Goal: Task Accomplishment & Management: Manage account settings

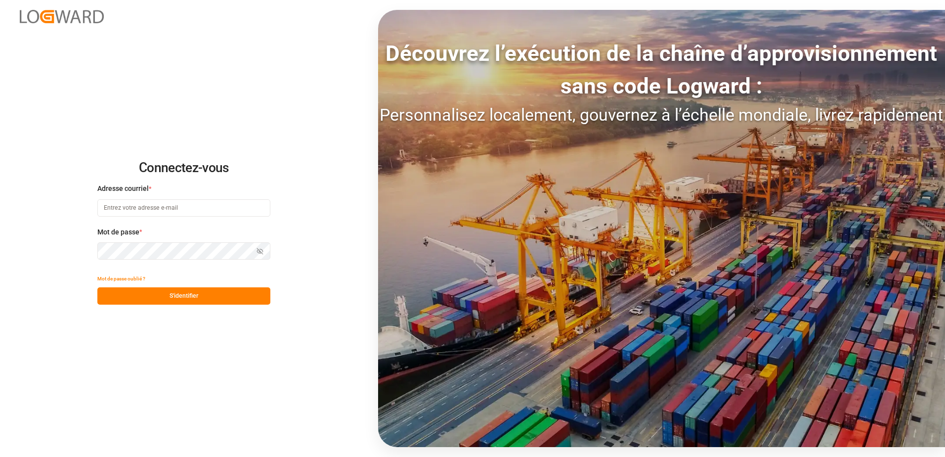
type input "[EMAIL_ADDRESS][DOMAIN_NAME]"
click at [214, 295] on button "S'identifier" at bounding box center [183, 295] width 173 height 17
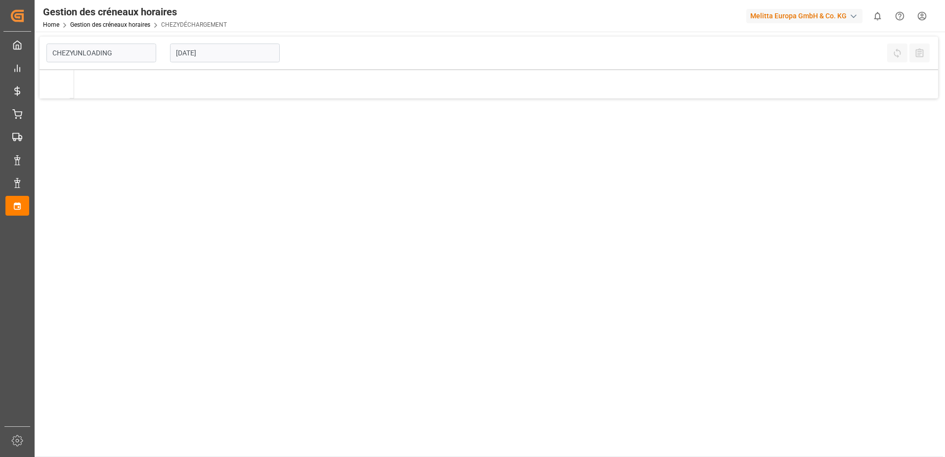
type input "Chezy Unloading"
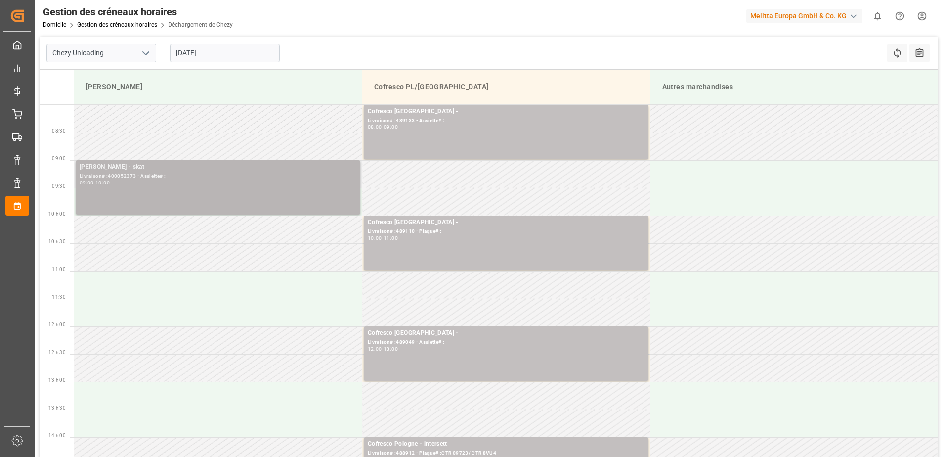
click at [261, 186] on div "[PERSON_NAME] - skat Livraison# :400052373 - Assiette# : 09:00 - 10:00" at bounding box center [218, 187] width 277 height 50
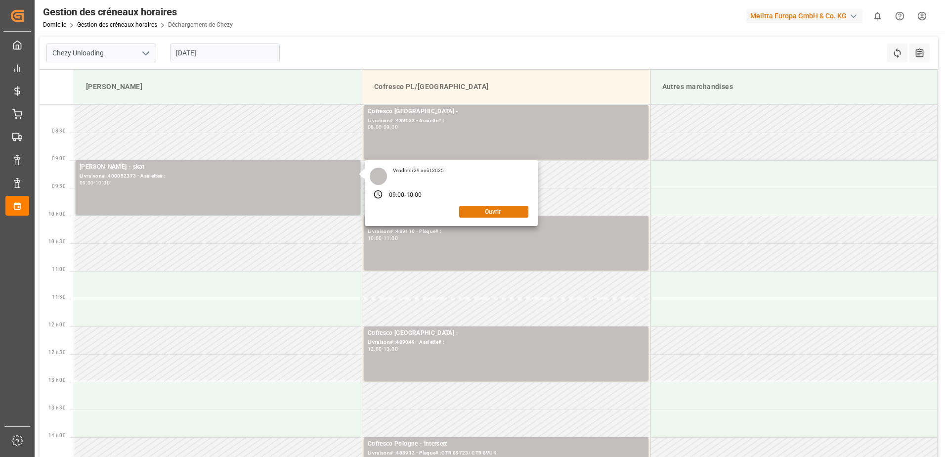
click at [499, 209] on button "Ouvrir" at bounding box center [493, 212] width 69 height 12
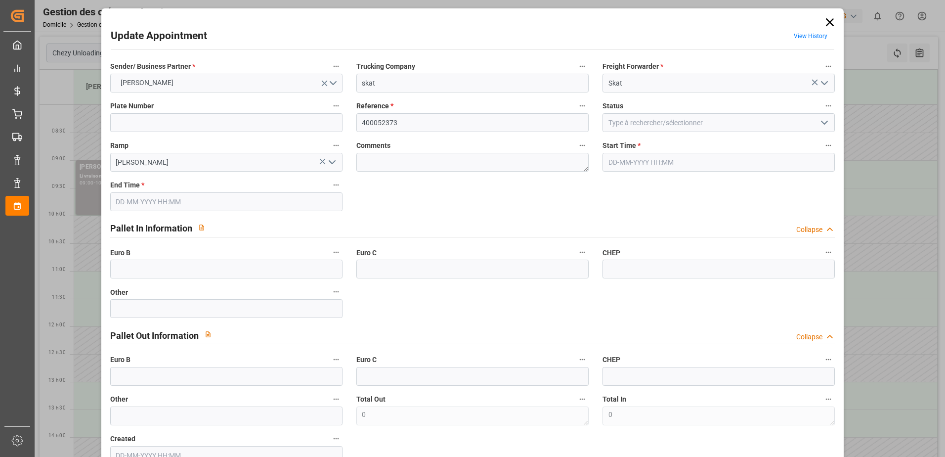
type input "[DATE] 09:00"
type input "[DATE] 10:00"
type input "[DATE] 10:13"
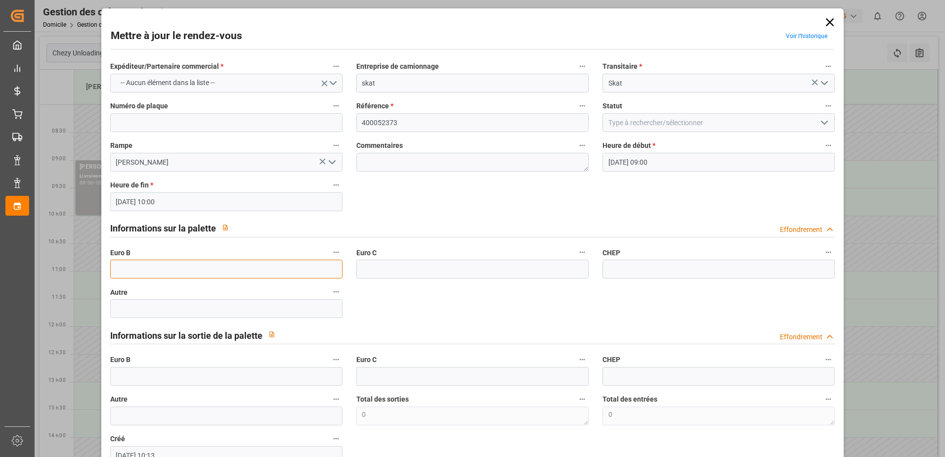
click at [203, 269] on input "text" at bounding box center [226, 269] width 232 height 19
type input "59"
click at [819, 123] on icon "Ouvrir le menu" at bounding box center [825, 123] width 12 height 12
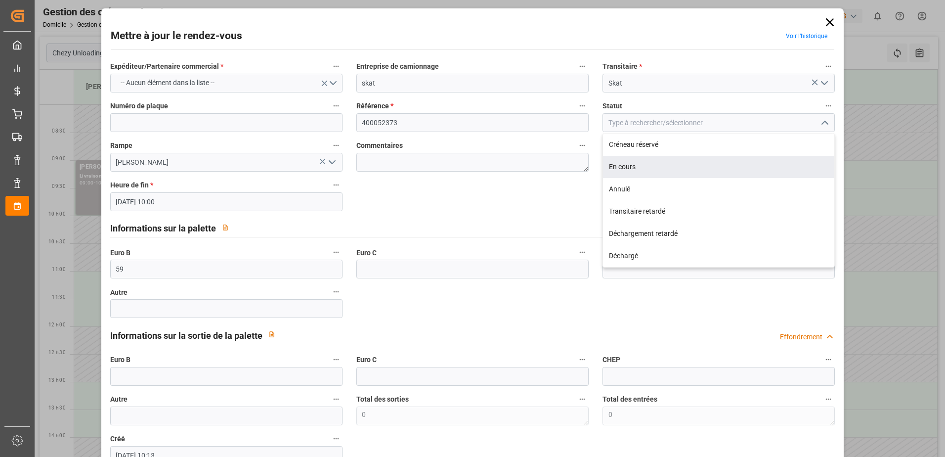
click at [667, 171] on div "En cours" at bounding box center [718, 167] width 231 height 22
type input "In Progress"
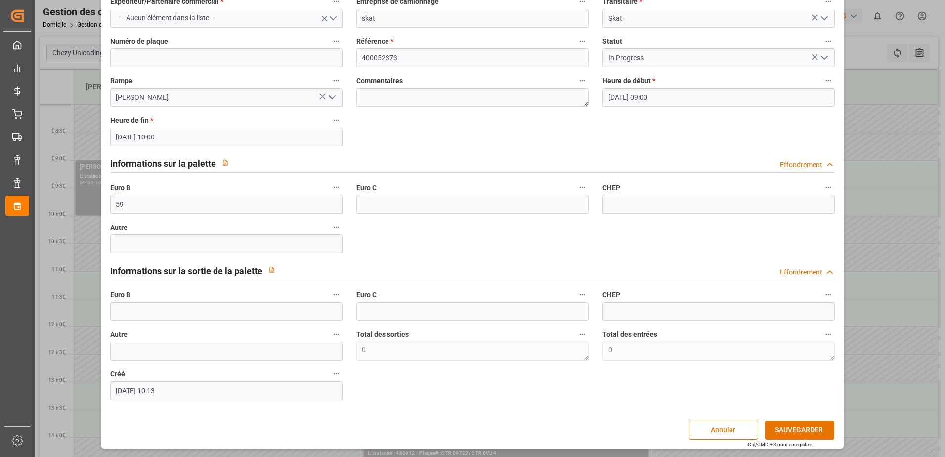
scroll to position [65, 0]
click at [808, 426] on button "SAUVEGARDER" at bounding box center [799, 429] width 69 height 19
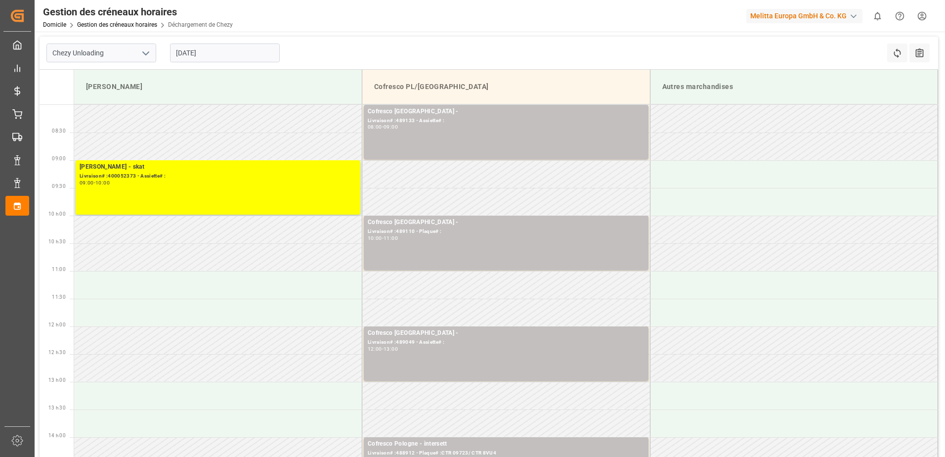
click at [216, 54] on input "[DATE]" at bounding box center [225, 53] width 110 height 19
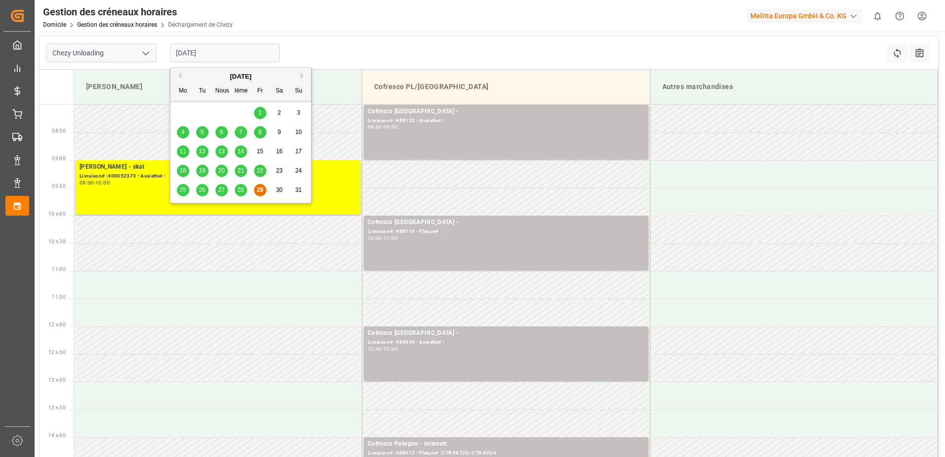
click at [240, 192] on span "28" at bounding box center [240, 189] width 6 height 7
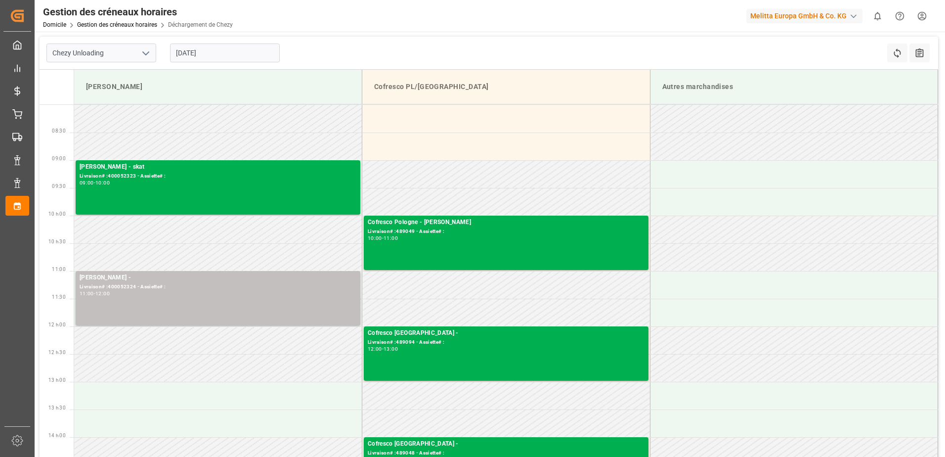
click at [244, 53] on input "[DATE]" at bounding box center [225, 53] width 110 height 19
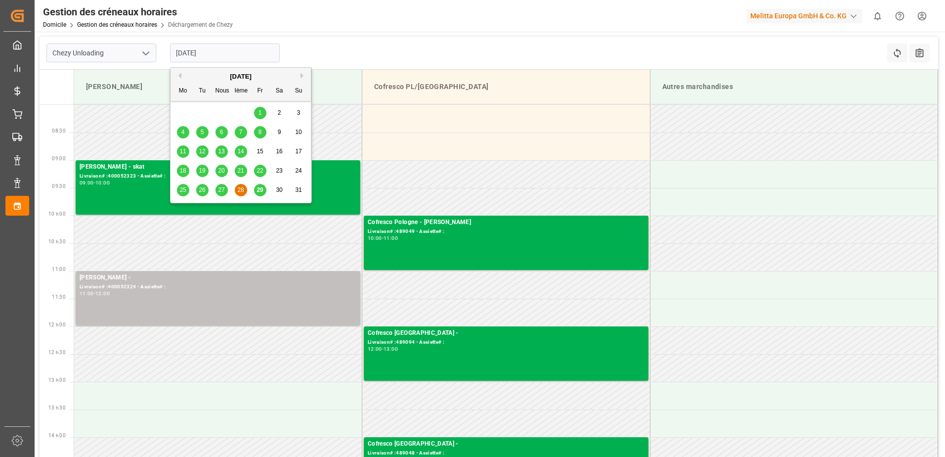
click at [264, 188] on div "29" at bounding box center [260, 190] width 12 height 12
type input "[DATE]"
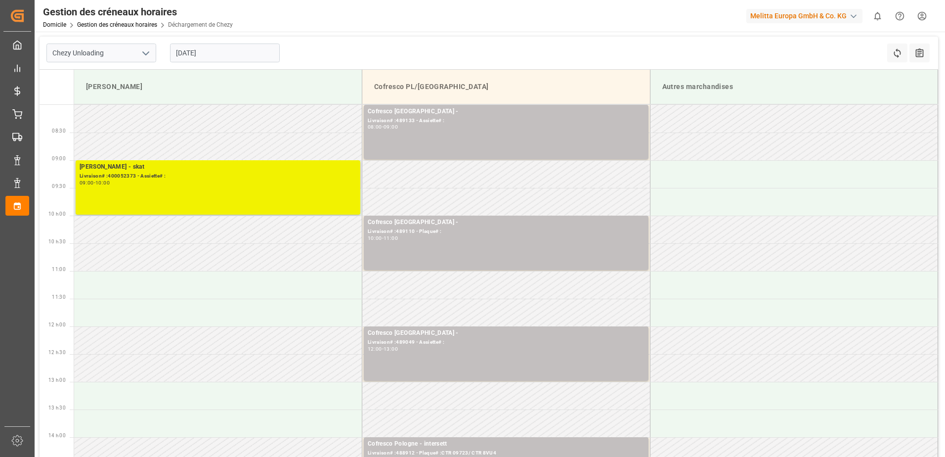
click at [267, 187] on div "[PERSON_NAME] - skat Livraison# :400052373 - Assiette# : 09:00 - 10:00" at bounding box center [218, 187] width 277 height 50
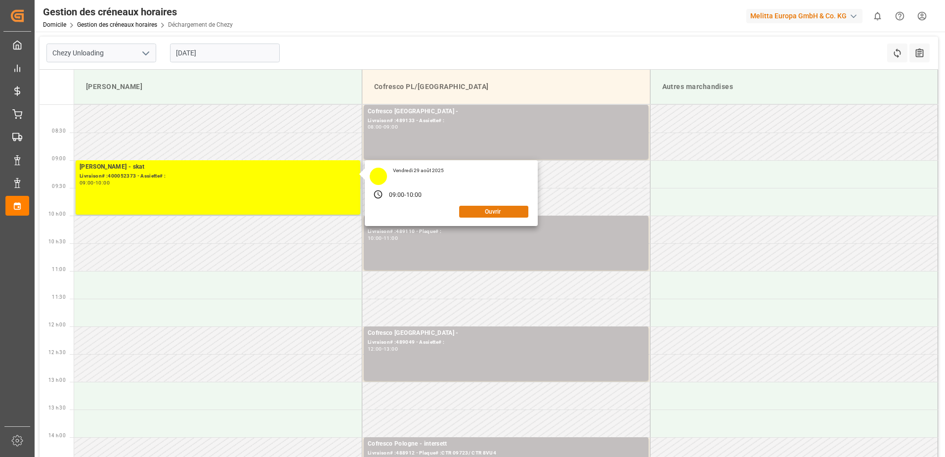
click at [483, 215] on button "Ouvrir" at bounding box center [493, 212] width 69 height 12
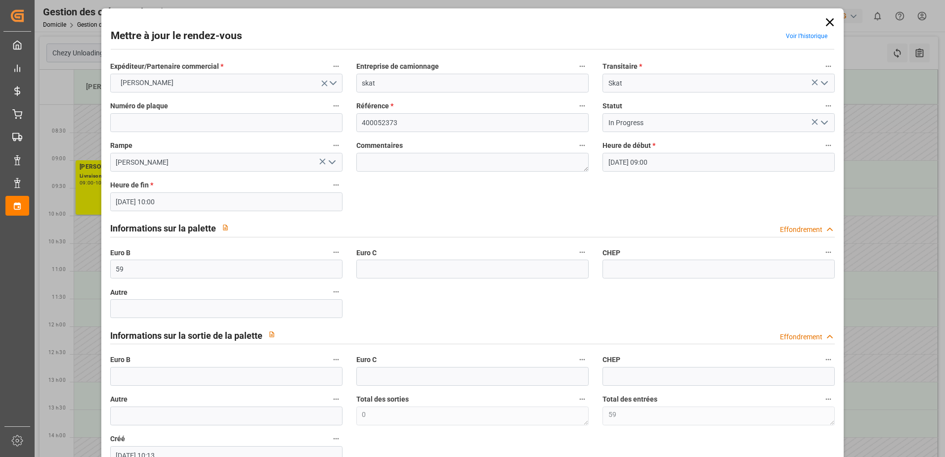
click at [819, 123] on icon "Ouvrir le menu" at bounding box center [825, 123] width 12 height 12
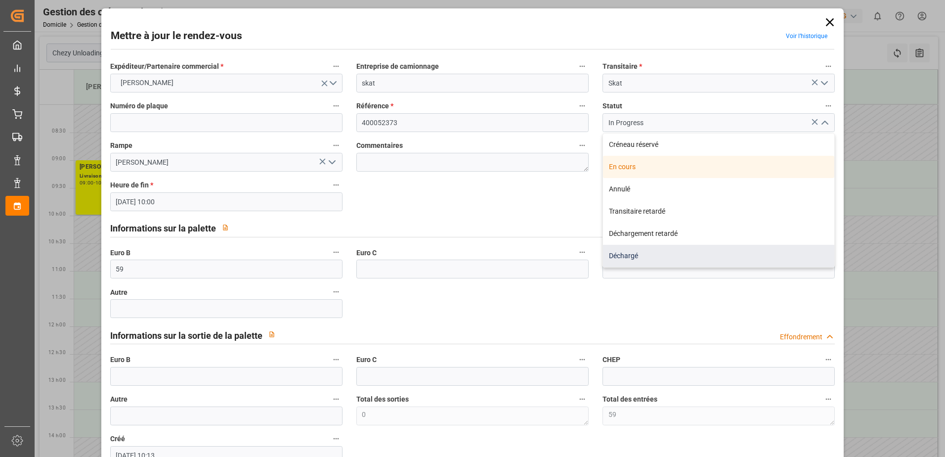
click at [639, 259] on div "Déchargé" at bounding box center [718, 256] width 231 height 22
type input "Unloaded"
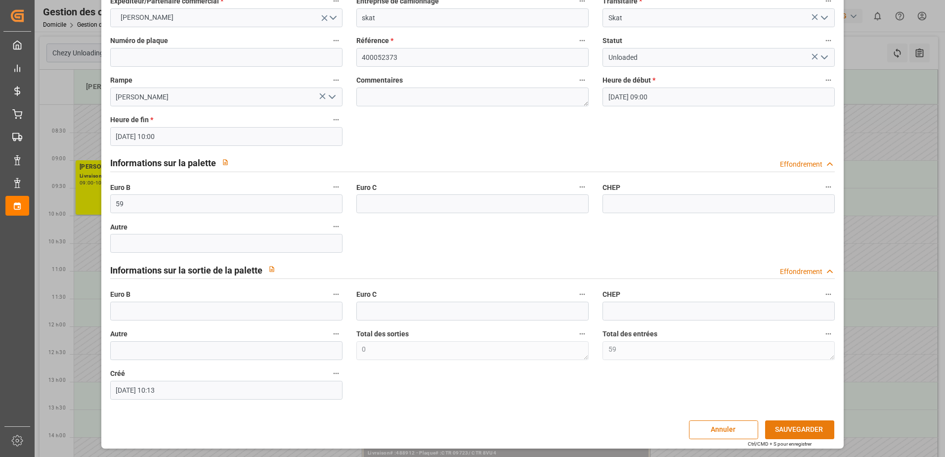
click at [792, 432] on button "SAUVEGARDER" at bounding box center [799, 429] width 69 height 19
